Goal: Task Accomplishment & Management: Manage account settings

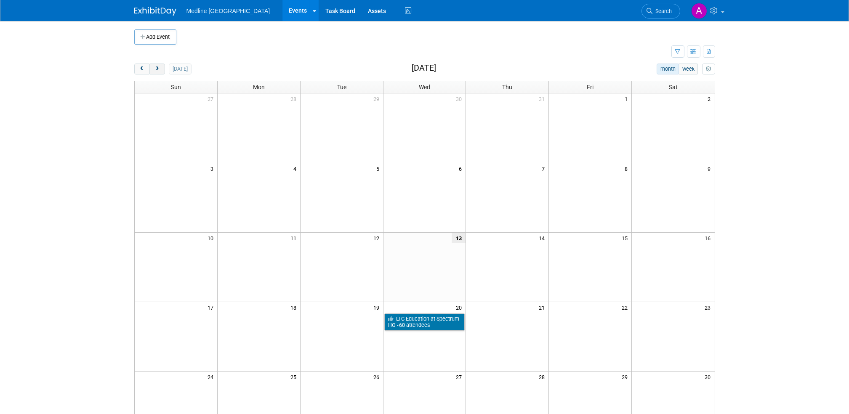
click at [156, 69] on span "next" at bounding box center [157, 68] width 6 height 5
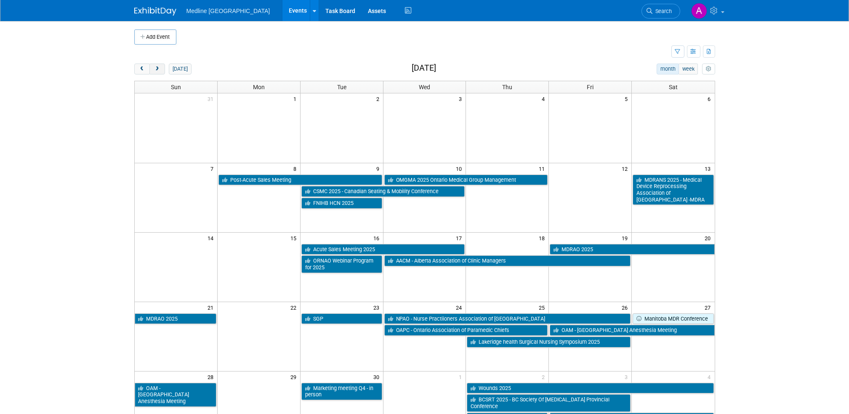
click at [156, 69] on span "next" at bounding box center [157, 68] width 6 height 5
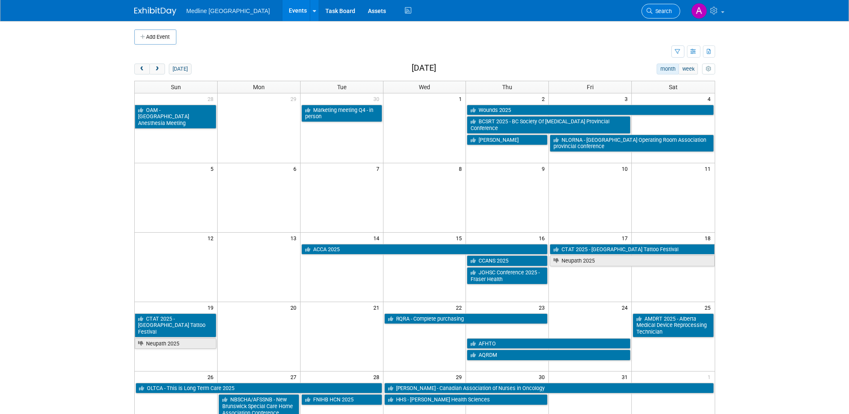
click at [662, 10] on span "Search" at bounding box center [662, 11] width 19 height 6
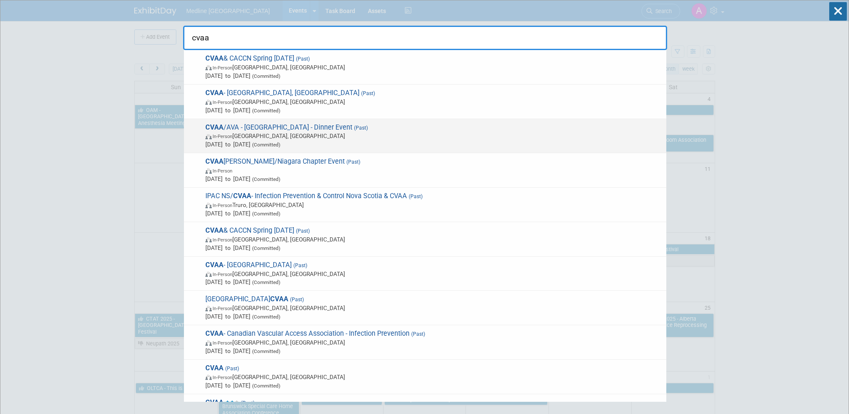
type input "cvaa"
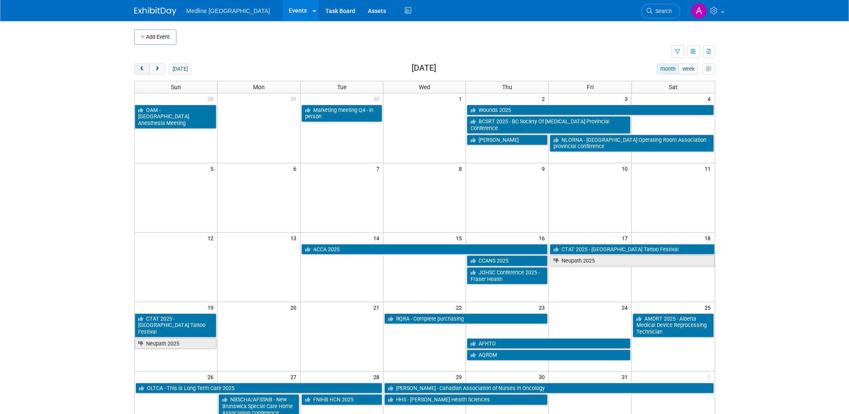
click at [141, 68] on span "prev" at bounding box center [142, 68] width 6 height 5
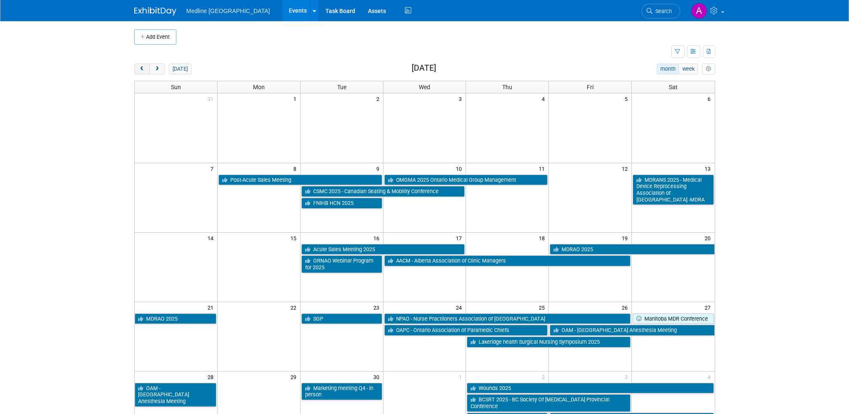
click at [141, 68] on span "prev" at bounding box center [142, 68] width 6 height 5
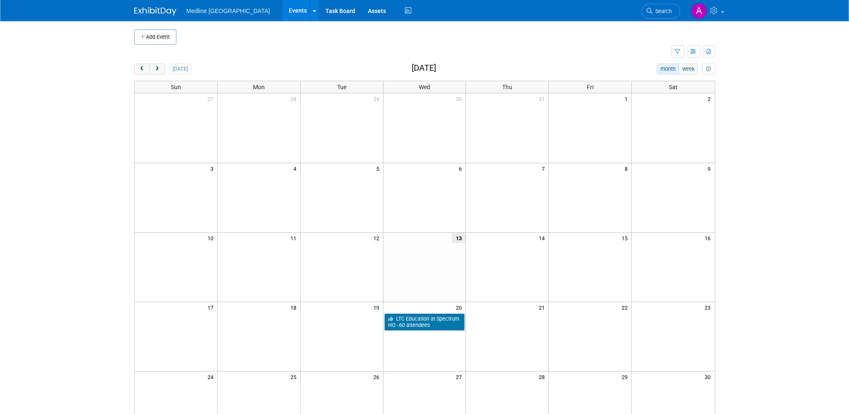
click at [532, 311] on td "21" at bounding box center [507, 307] width 83 height 11
click at [151, 33] on button "Add Event" at bounding box center [155, 36] width 42 height 15
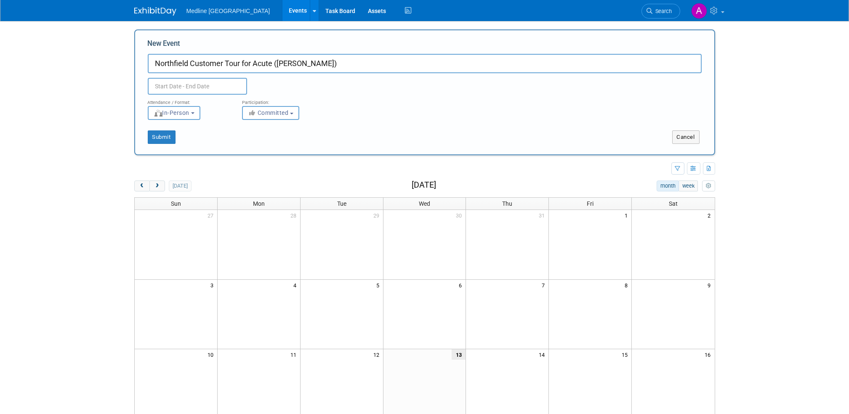
type input "Northfield Customer Tour for Acute ([PERSON_NAME])"
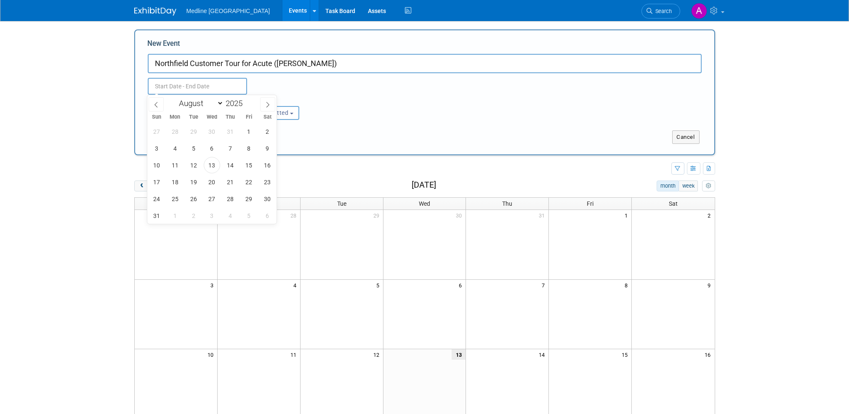
click at [200, 89] on input "text" at bounding box center [197, 86] width 99 height 17
click at [227, 183] on span "21" at bounding box center [230, 182] width 16 height 16
type input "Aug 21, 2025 to Aug 21, 2025"
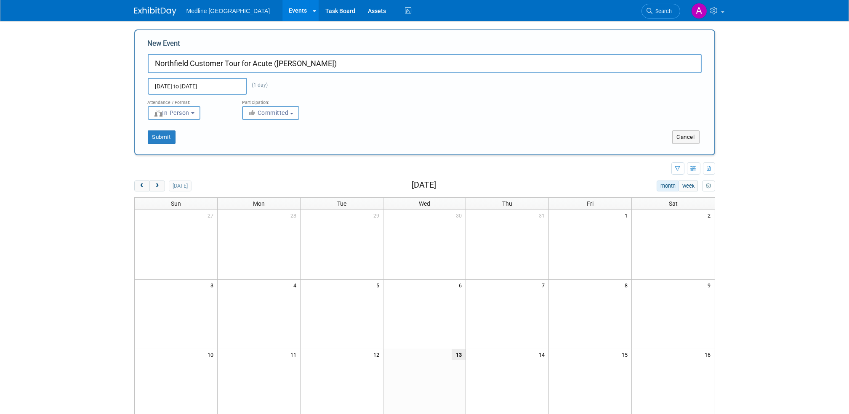
click at [324, 176] on div "Add Event New Event Northfield Customer Tour for Acute (Scott) Aug 21, 2025 to …" at bounding box center [424, 332] width 593 height 623
click at [162, 137] on button "Submit" at bounding box center [162, 136] width 28 height 13
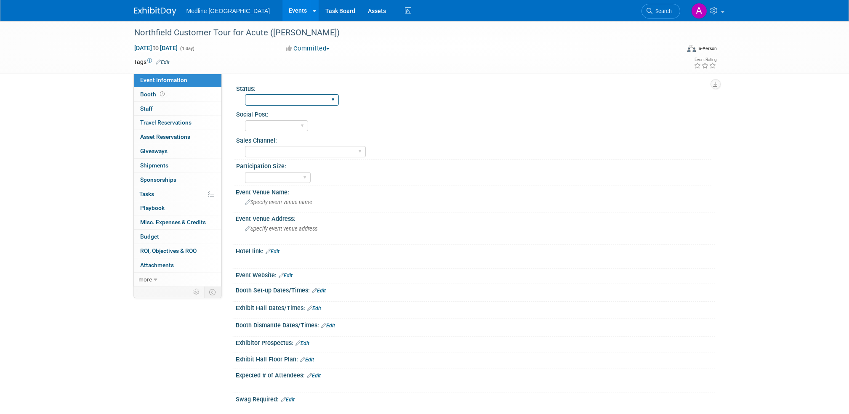
click at [273, 98] on select "Waiting for information In progress Need to order Samples/Swag Complete" at bounding box center [292, 99] width 94 height 11
select select "In progress"
click at [245, 94] on select "Waiting for information In progress Need to order Samples/Swag Complete" at bounding box center [292, 99] width 94 height 11
click at [340, 152] on select "Acute Consumer Dental Long Term Care Podiatry Home Health Care Primary Care Adv…" at bounding box center [305, 151] width 121 height 11
select select "Acute"
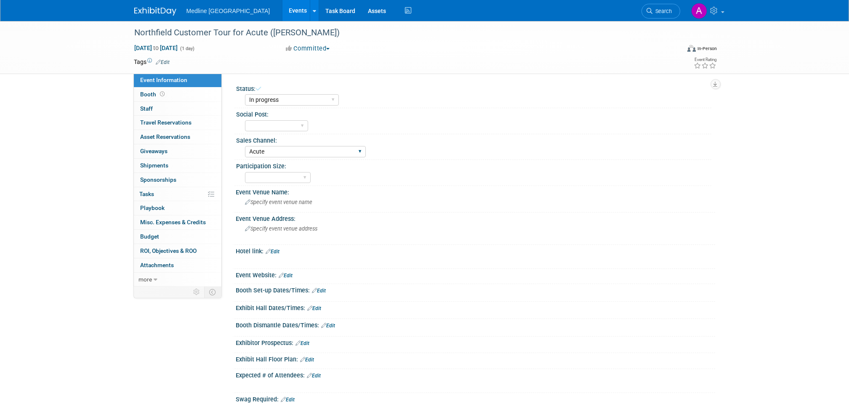
click at [245, 146] on select "Acute Consumer Dental Long Term Care Podiatry Home Health Care Primary Care Adv…" at bounding box center [305, 151] width 121 height 11
click at [307, 176] on select "National - Level 1 Provincial - Level 2 Regional - Level 3" at bounding box center [278, 177] width 66 height 11
select select "National - Level 1"
click at [245, 172] on select "National - Level 1 Provincial - Level 2 Regional - Level 3" at bounding box center [278, 177] width 66 height 11
click at [288, 202] on span "Specify event venue name" at bounding box center [278, 202] width 67 height 6
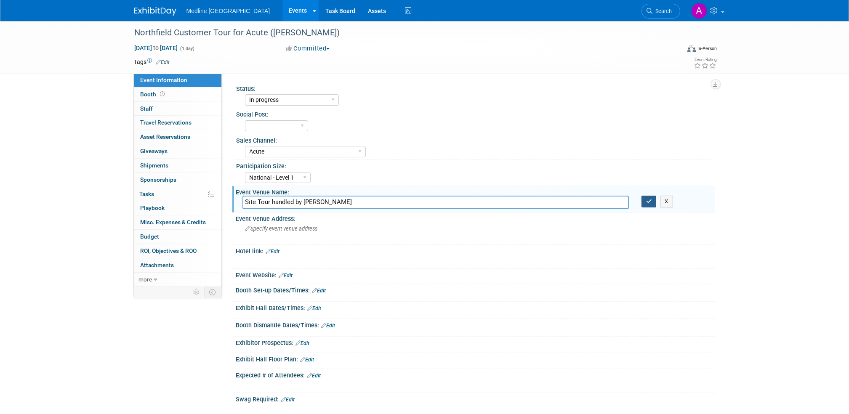
type input "Site Tour handled by Angela"
click at [645, 202] on button "button" at bounding box center [648, 202] width 15 height 12
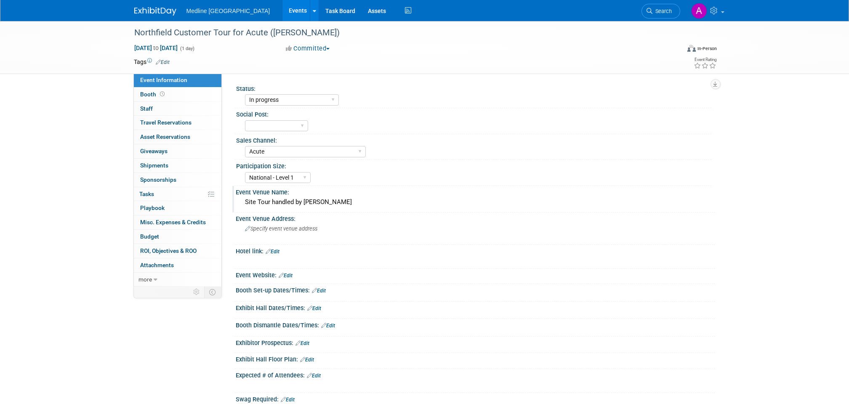
click at [154, 7] on img at bounding box center [155, 11] width 42 height 8
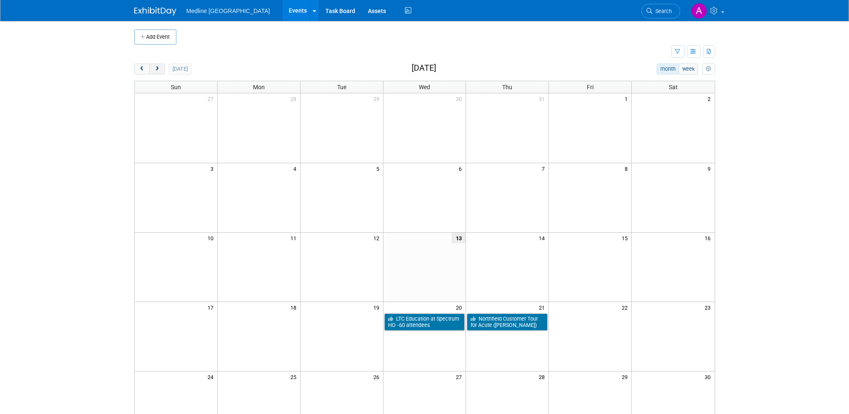
click at [159, 73] on button "next" at bounding box center [157, 69] width 16 height 11
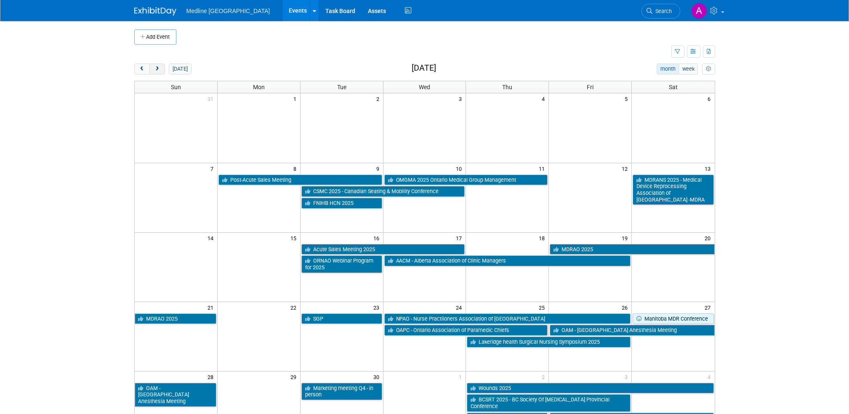
click at [159, 72] on button "next" at bounding box center [157, 69] width 16 height 11
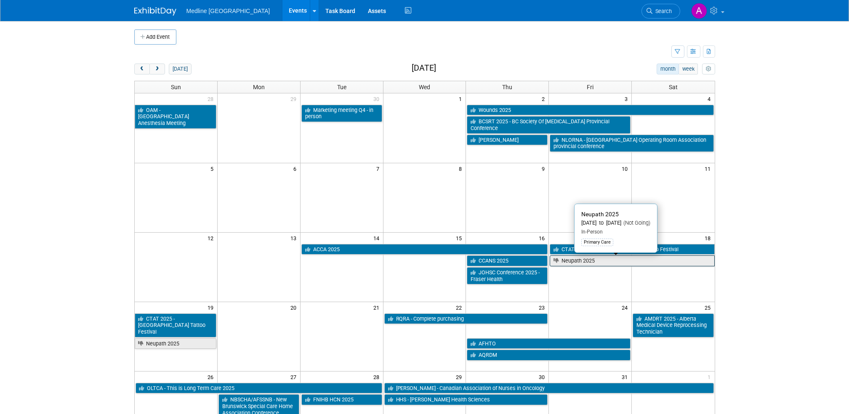
click at [582, 260] on link "Neupath 2025" at bounding box center [631, 260] width 165 height 11
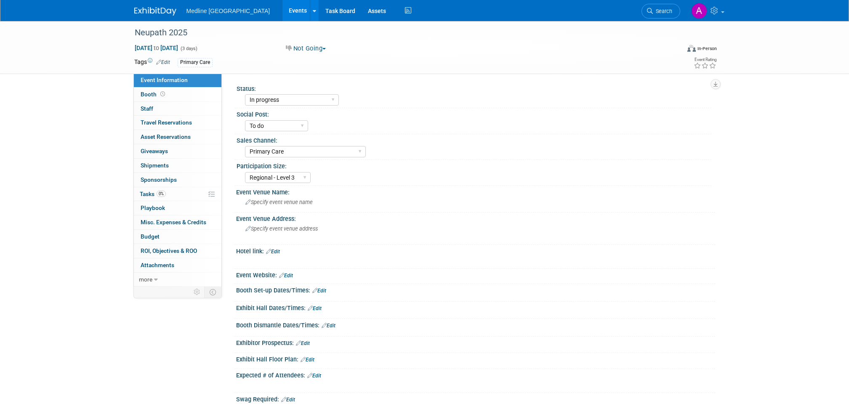
select select "In progress"
select select "To do"
select select "Primary Care"
select select "Regional - Level 3"
